Goal: Find specific page/section: Locate a particular part of the current website

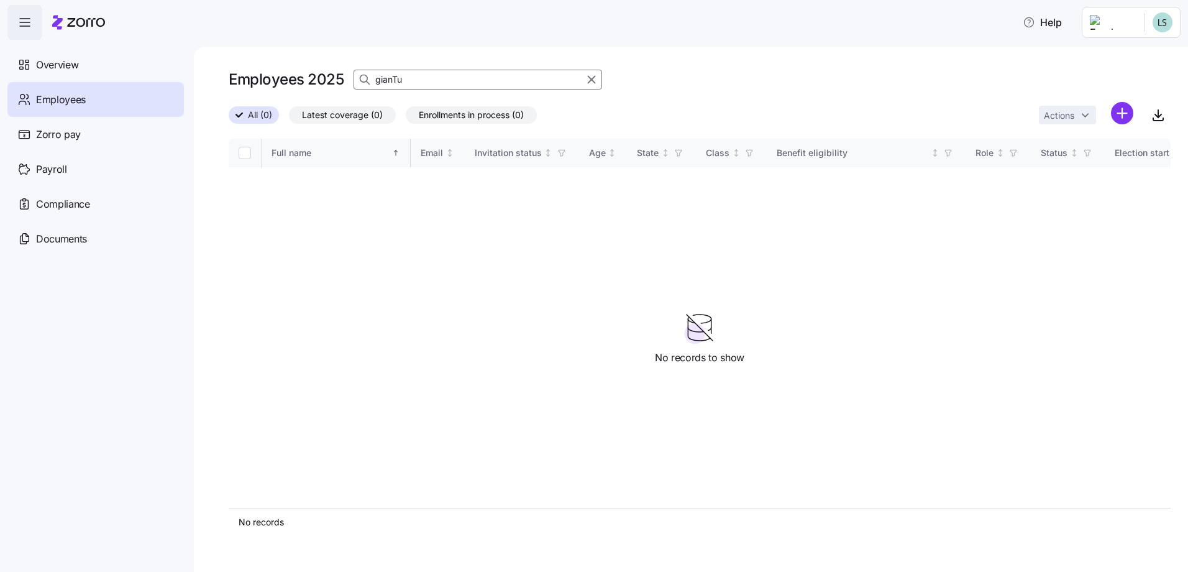
drag, startPoint x: 0, startPoint y: 0, endPoint x: 52, endPoint y: 44, distance: 67.5
click at [48, 62] on span "Overview" at bounding box center [57, 65] width 42 height 16
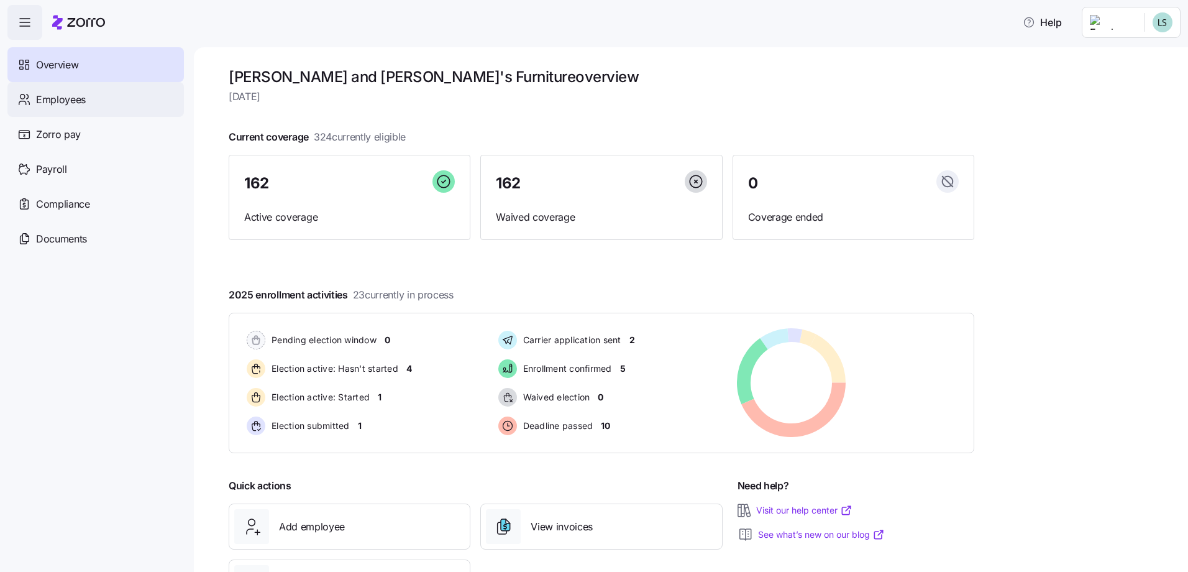
drag, startPoint x: 68, startPoint y: 94, endPoint x: 97, endPoint y: 116, distance: 36.4
click at [69, 95] on span "Employees" at bounding box center [61, 100] width 50 height 16
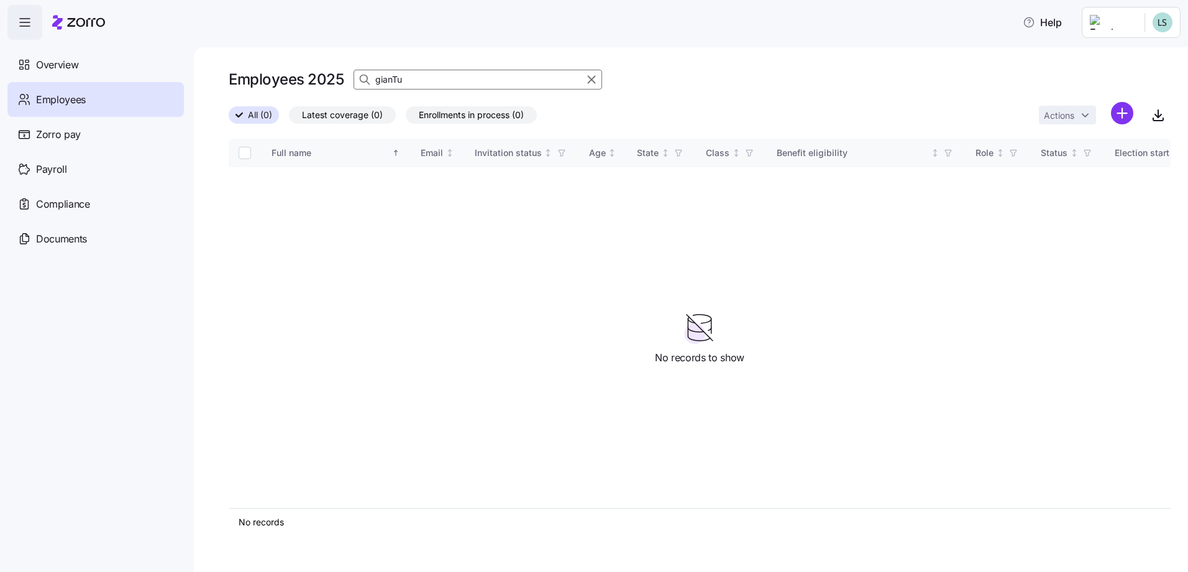
click at [430, 78] on input "gianTu" at bounding box center [478, 80] width 249 height 20
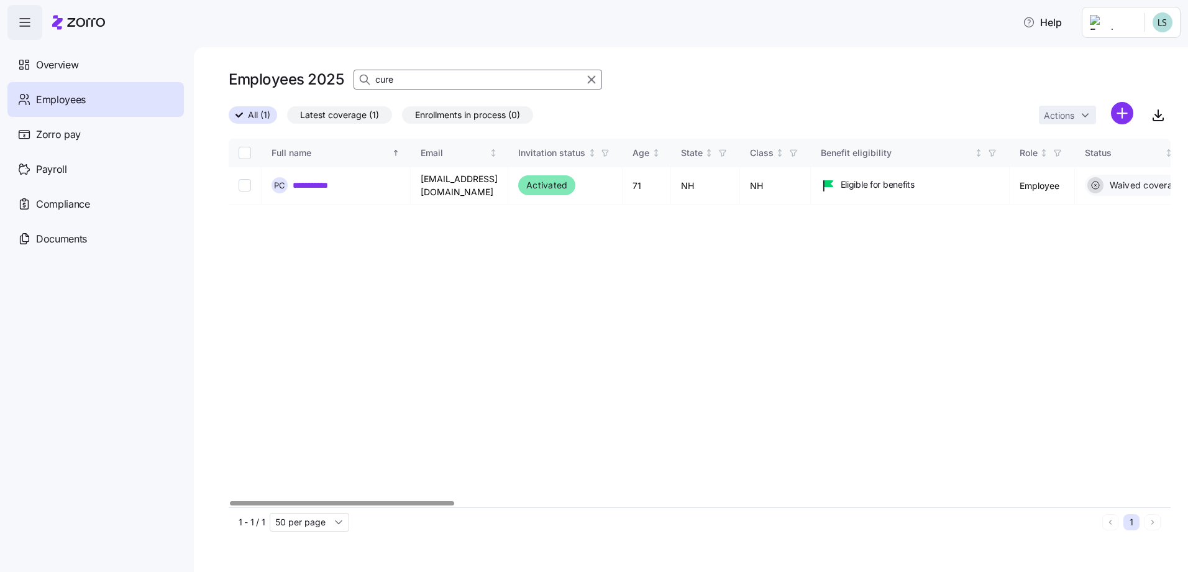
click at [230, 501] on div at bounding box center [342, 503] width 224 height 4
type input "cure"
click at [315, 188] on link "**********" at bounding box center [319, 185] width 53 height 12
